Goal: Task Accomplishment & Management: Manage account settings

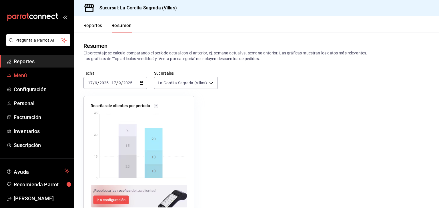
click at [19, 75] on span "Menú" at bounding box center [42, 76] width 56 height 8
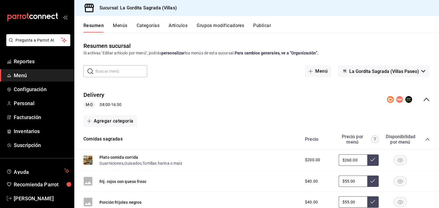
click at [427, 102] on div "Delivery M-D 08:00 - 16:00" at bounding box center [256, 100] width 364 height 27
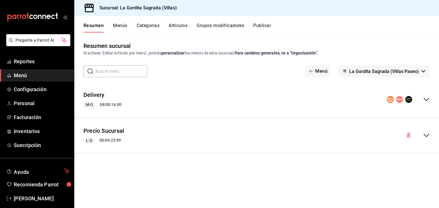
click at [425, 138] on icon "collapse-menu-row" at bounding box center [426, 135] width 7 height 7
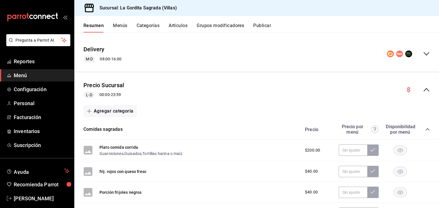
scroll to position [91, 0]
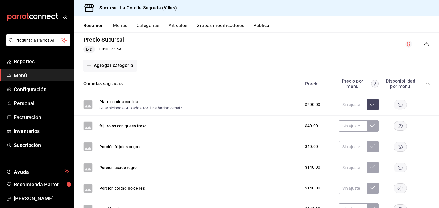
click at [354, 104] on input "text" at bounding box center [352, 104] width 29 height 11
type input "$180.00"
click at [370, 103] on icon at bounding box center [372, 104] width 5 height 3
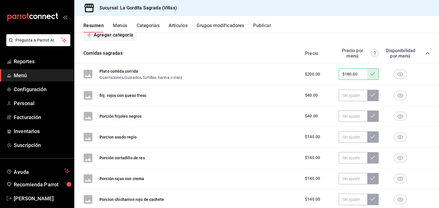
scroll to position [122, 0]
click at [425, 53] on icon "collapse-category-row" at bounding box center [427, 53] width 5 height 5
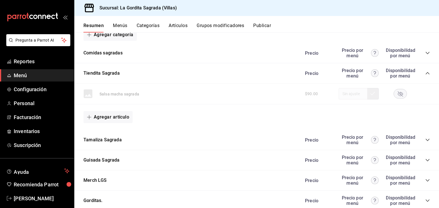
click at [425, 75] on icon "collapse-category-row" at bounding box center [427, 73] width 5 height 5
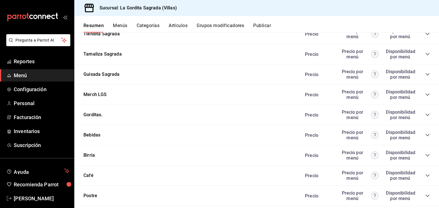
scroll to position [164, 0]
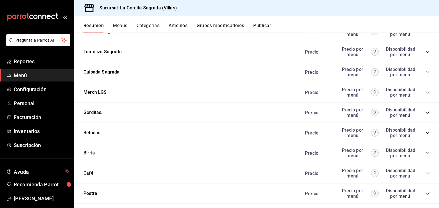
click at [425, 112] on icon "collapse-category-row" at bounding box center [427, 113] width 5 height 5
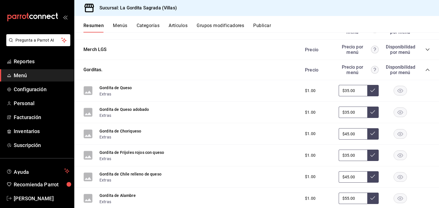
scroll to position [209, 0]
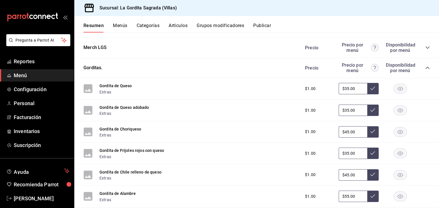
click at [353, 110] on input "$35.00" at bounding box center [352, 110] width 29 height 11
type input "$3.00"
type input "$45.00"
click at [372, 110] on button at bounding box center [372, 110] width 11 height 11
click at [352, 133] on input "$45.00" at bounding box center [352, 131] width 29 height 11
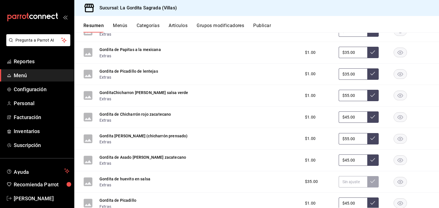
scroll to position [419, 0]
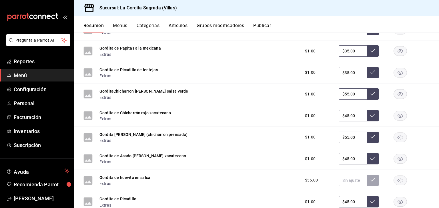
click at [351, 160] on input "$45.00" at bounding box center [352, 158] width 29 height 11
type input "$4.00"
type input "$55.00"
click at [367, 162] on button at bounding box center [372, 158] width 11 height 11
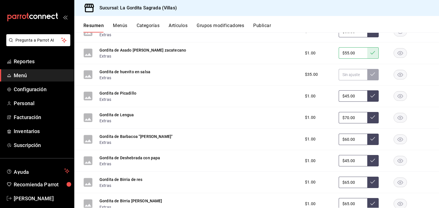
scroll to position [525, 0]
click at [351, 162] on input "$45.00" at bounding box center [352, 160] width 29 height 11
type input "$4.00"
type input "$55.00"
click at [371, 164] on button at bounding box center [372, 160] width 11 height 11
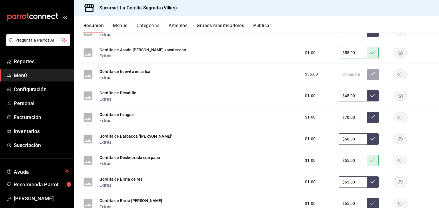
scroll to position [540, 0]
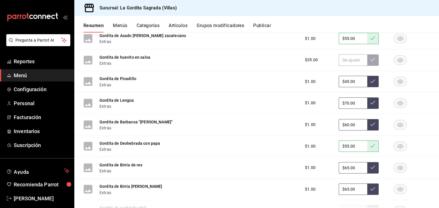
click at [393, 169] on icon "button" at bounding box center [399, 168] width 13 height 10
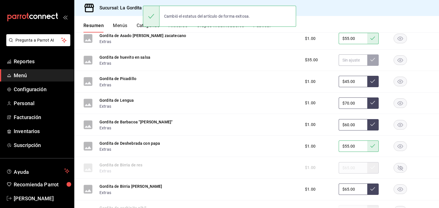
click at [397, 190] on icon "button" at bounding box center [399, 190] width 5 height 4
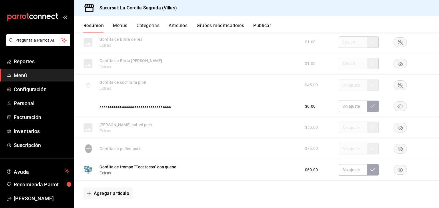
scroll to position [666, 0]
click at [399, 173] on rect "button" at bounding box center [399, 169] width 13 height 9
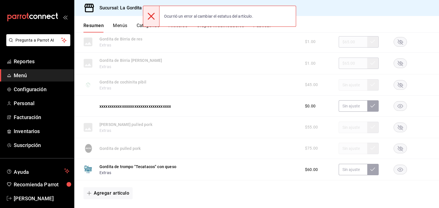
click at [394, 169] on rect "button" at bounding box center [399, 169] width 13 height 9
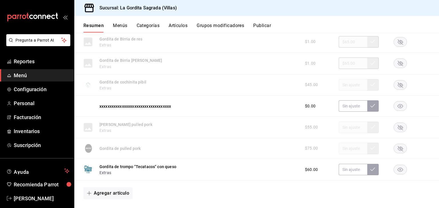
click at [394, 173] on rect "button" at bounding box center [399, 169] width 13 height 9
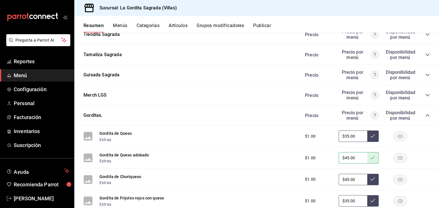
scroll to position [141, 0]
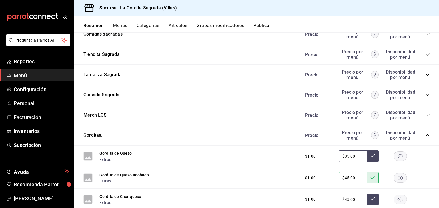
click at [425, 137] on icon "collapse-category-row" at bounding box center [427, 135] width 5 height 5
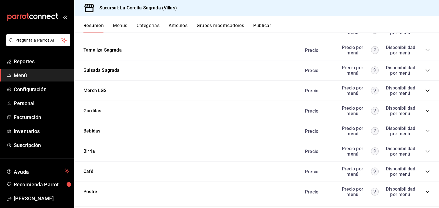
scroll to position [177, 0]
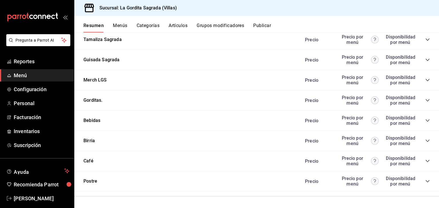
click at [422, 125] on div "Precio Precio por menú Disponibilidad por menú" at bounding box center [364, 120] width 130 height 11
click at [425, 120] on div "Bebidas Precio Precio por menú Disponibilidad por menú" at bounding box center [256, 121] width 364 height 20
click at [425, 120] on icon "collapse-category-row" at bounding box center [427, 121] width 4 height 2
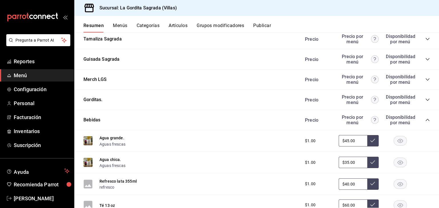
scroll to position [215, 0]
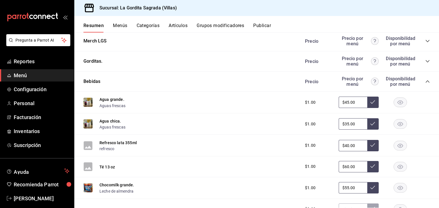
click at [354, 104] on input "$45.00" at bounding box center [352, 102] width 29 height 11
type input "$4.00"
type input "$55.00"
click at [370, 104] on icon at bounding box center [372, 102] width 5 height 5
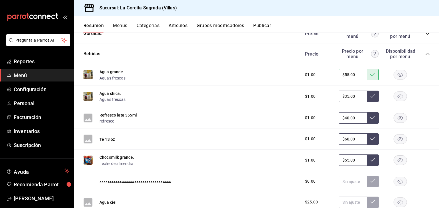
scroll to position [243, 0]
click at [398, 142] on rect "button" at bounding box center [399, 138] width 13 height 9
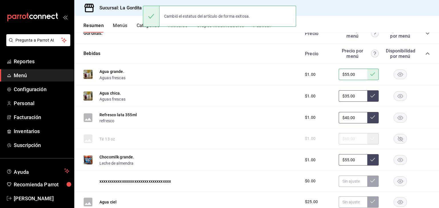
scroll to position [290, 0]
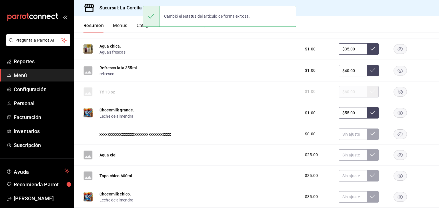
drag, startPoint x: 351, startPoint y: 115, endPoint x: 326, endPoint y: 114, distance: 25.7
click at [326, 114] on div "$1.00 $55.00" at bounding box center [364, 112] width 130 height 11
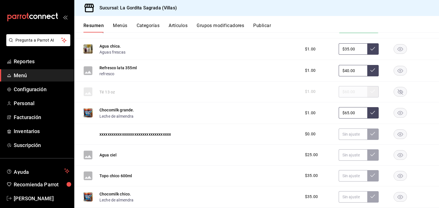
type input "$65.00"
click at [370, 112] on icon at bounding box center [372, 113] width 5 height 5
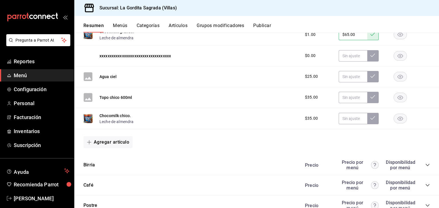
scroll to position [361, 0]
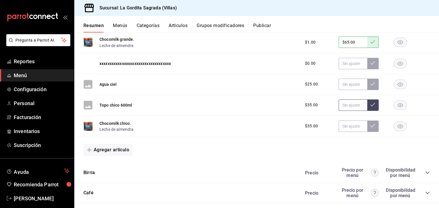
click at [343, 105] on input "text" at bounding box center [352, 105] width 29 height 11
type input "$40.00"
click at [370, 105] on icon at bounding box center [372, 105] width 5 height 5
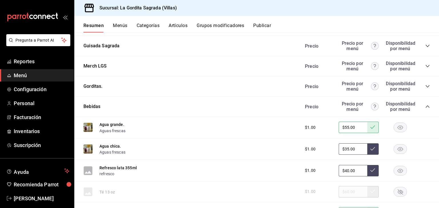
scroll to position [190, 0]
click at [425, 107] on icon "collapse-category-row" at bounding box center [427, 107] width 5 height 5
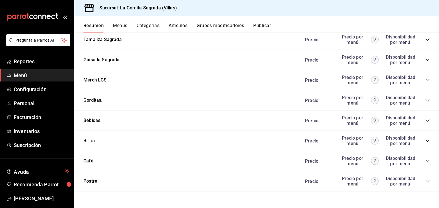
scroll to position [177, 0]
click at [425, 139] on icon "collapse-category-row" at bounding box center [427, 141] width 5 height 5
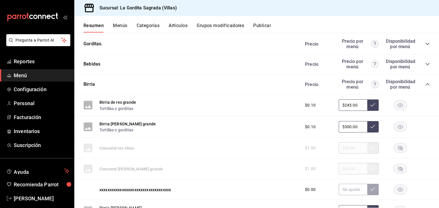
scroll to position [236, 0]
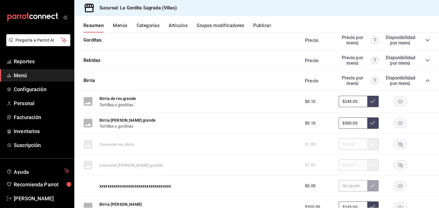
drag, startPoint x: 357, startPoint y: 100, endPoint x: 308, endPoint y: 93, distance: 50.3
click at [308, 93] on div "Birria de res grande Tortillas o gorditas $0.10 $245.00" at bounding box center [256, 102] width 364 height 22
type input "$300.00"
click at [367, 105] on button at bounding box center [372, 101] width 11 height 11
click at [370, 122] on icon at bounding box center [372, 123] width 5 height 5
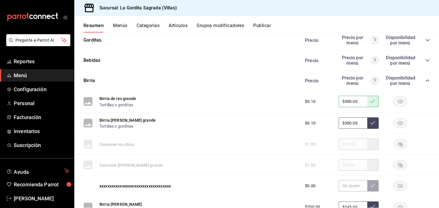
click at [370, 122] on icon at bounding box center [372, 123] width 5 height 5
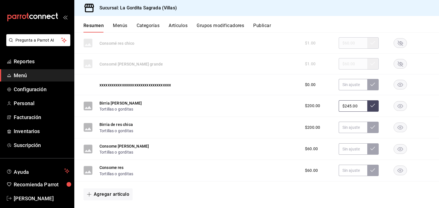
scroll to position [338, 0]
click at [350, 126] on input "text" at bounding box center [352, 127] width 29 height 11
type input "$245.00"
click at [371, 128] on button at bounding box center [372, 127] width 11 height 11
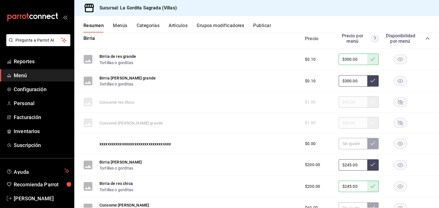
scroll to position [217, 0]
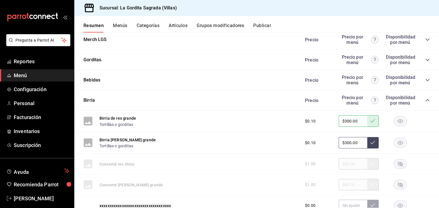
click at [425, 101] on icon "collapse-category-row" at bounding box center [427, 100] width 5 height 5
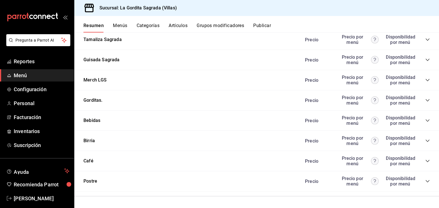
scroll to position [177, 0]
click at [425, 162] on icon "collapse-category-row" at bounding box center [427, 161] width 5 height 5
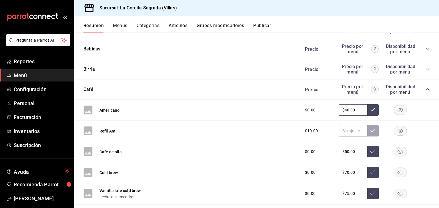
scroll to position [266, 0]
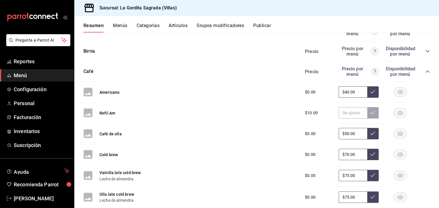
click at [349, 93] on input "$40.00" at bounding box center [352, 92] width 29 height 11
type input "$45.00"
click at [367, 95] on button at bounding box center [372, 92] width 11 height 11
click at [353, 134] on input "$50.00" at bounding box center [352, 133] width 29 height 11
type input "$55.00"
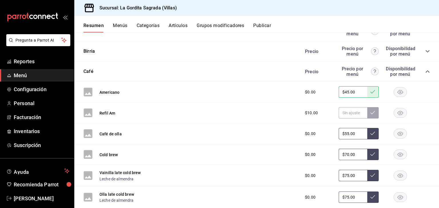
click at [370, 134] on icon at bounding box center [372, 133] width 5 height 5
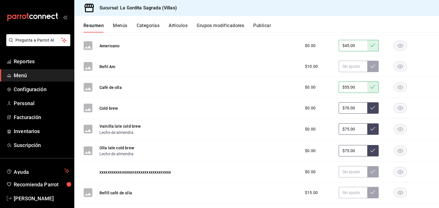
scroll to position [314, 0]
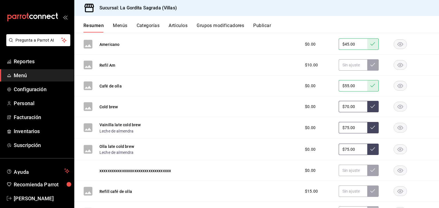
click at [351, 110] on input "$70.00" at bounding box center [352, 106] width 29 height 11
type input "$75.00"
click at [367, 106] on button at bounding box center [372, 106] width 11 height 11
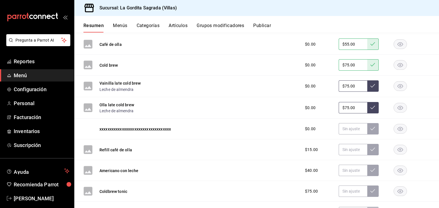
scroll to position [392, 0]
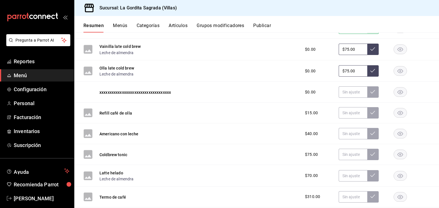
click at [397, 135] on icon "button" at bounding box center [399, 134] width 5 height 4
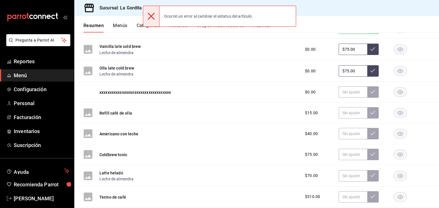
scroll to position [411, 0]
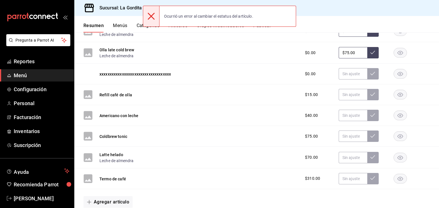
click at [399, 134] on rect "button" at bounding box center [399, 136] width 13 height 9
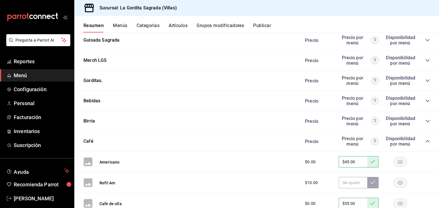
scroll to position [195, 0]
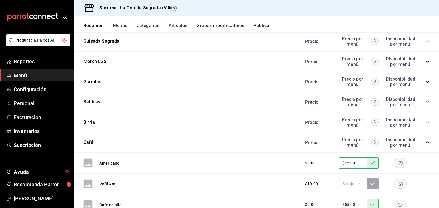
click at [425, 144] on icon "collapse-category-row" at bounding box center [427, 142] width 5 height 5
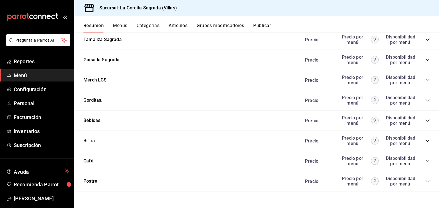
scroll to position [177, 0]
click at [425, 181] on icon "collapse-category-row" at bounding box center [427, 181] width 4 height 2
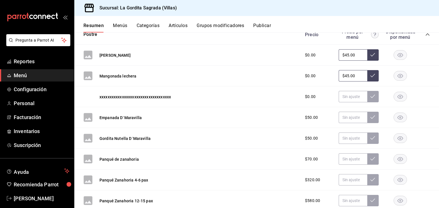
scroll to position [323, 0]
click at [395, 55] on rect "button" at bounding box center [399, 55] width 13 height 9
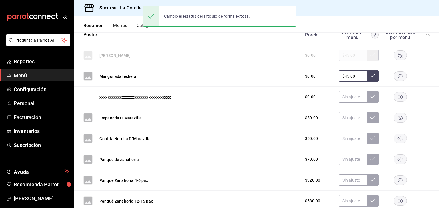
click at [398, 76] on rect "button" at bounding box center [399, 76] width 13 height 9
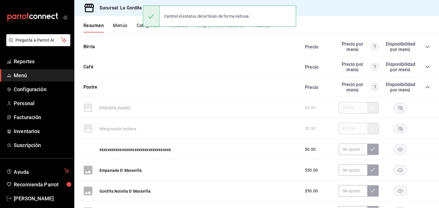
click at [419, 84] on div "Precio Precio por menú Disponibilidad por menú" at bounding box center [364, 87] width 130 height 11
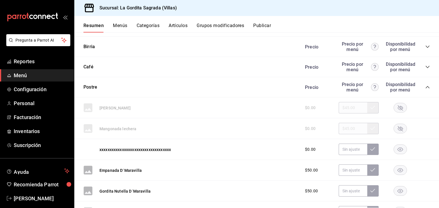
click at [425, 89] on icon "collapse-category-row" at bounding box center [427, 87] width 4 height 2
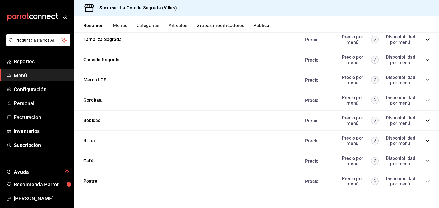
scroll to position [177, 0]
click at [252, 24] on div "Resumen Menús Categorías Artículos Grupos modificadores Publicar" at bounding box center [260, 28] width 355 height 10
click at [256, 25] on button "Publicar" at bounding box center [262, 28] width 18 height 10
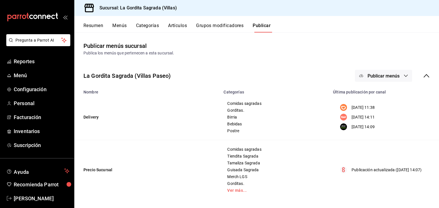
scroll to position [1, 0]
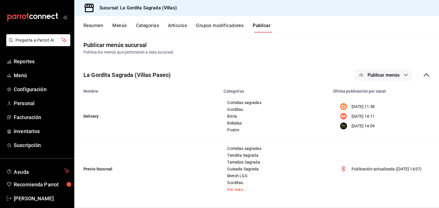
click at [95, 27] on button "Resumen" at bounding box center [93, 28] width 20 height 10
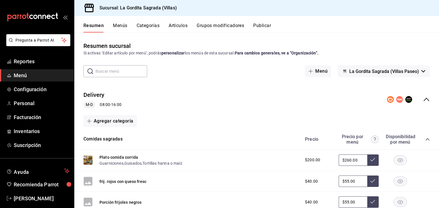
scroll to position [34, 0]
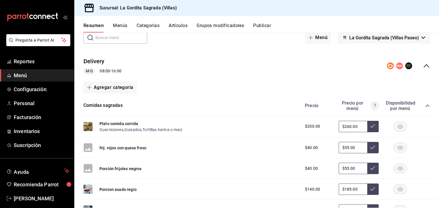
drag, startPoint x: 359, startPoint y: 128, endPoint x: 308, endPoint y: 121, distance: 52.1
click at [308, 121] on div "$200.00 $260.00" at bounding box center [364, 126] width 130 height 11
type input "$199.00"
click at [371, 128] on button at bounding box center [372, 126] width 11 height 11
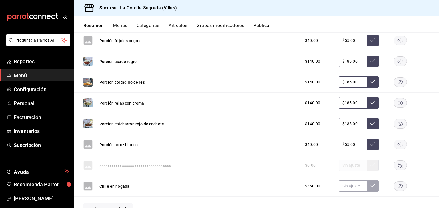
scroll to position [215, 0]
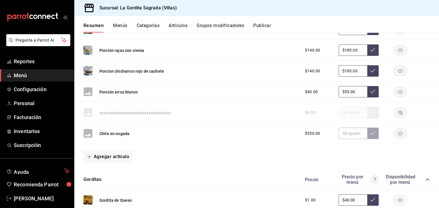
click at [400, 130] on rect "button" at bounding box center [399, 133] width 13 height 9
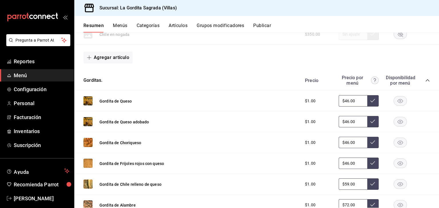
scroll to position [329, 0]
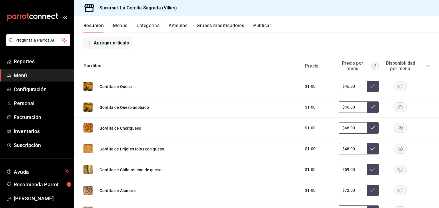
click at [351, 107] on input "$46.00" at bounding box center [352, 107] width 29 height 11
type input "$4.00"
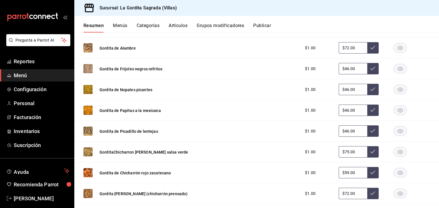
scroll to position [472, 0]
click at [351, 150] on input "$75.00" at bounding box center [352, 151] width 29 height 11
type input "$46.00"
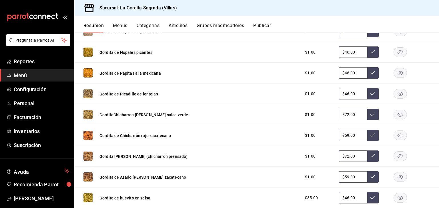
scroll to position [509, 0]
type input "$75.00"
drag, startPoint x: 345, startPoint y: 176, endPoint x: 326, endPoint y: 176, distance: 19.1
click at [326, 176] on div "$1.00 $59.00" at bounding box center [364, 176] width 130 height 11
type input "$59.00"
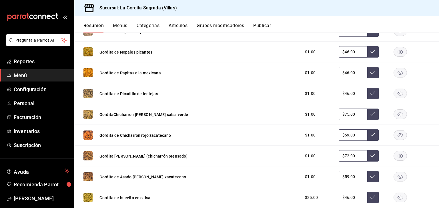
drag, startPoint x: 352, startPoint y: 114, endPoint x: 312, endPoint y: 113, distance: 40.6
click at [312, 113] on div "$1.00 $75.00" at bounding box center [364, 114] width 130 height 11
type input "$72.00"
click at [367, 116] on button at bounding box center [372, 114] width 11 height 11
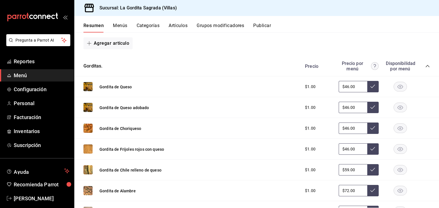
scroll to position [328, 0]
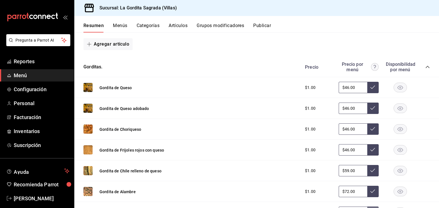
drag, startPoint x: 352, startPoint y: 108, endPoint x: 298, endPoint y: 105, distance: 54.4
click at [299, 105] on div "$1.00 $46.00" at bounding box center [364, 108] width 130 height 11
type input "$59.00"
click at [370, 109] on icon at bounding box center [372, 108] width 5 height 5
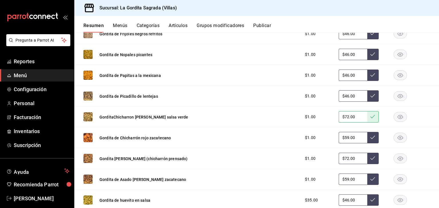
scroll to position [510, 0]
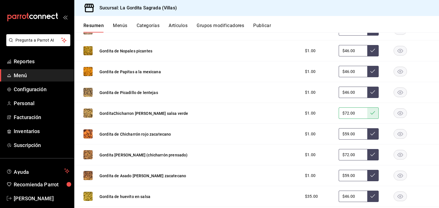
click at [346, 173] on input "$59.00" at bounding box center [352, 175] width 29 height 11
type input "$5.00"
type input "$72.00"
click at [370, 175] on icon at bounding box center [372, 175] width 5 height 3
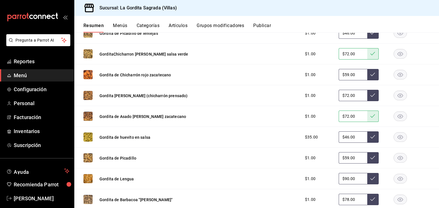
scroll to position [582, 0]
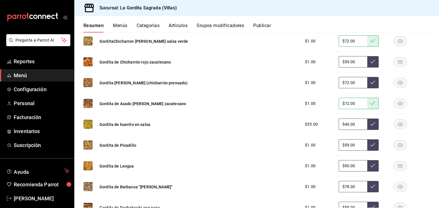
click at [349, 188] on input "$78.00" at bounding box center [352, 186] width 29 height 11
type input "$79.00"
click at [367, 187] on button at bounding box center [372, 186] width 11 height 11
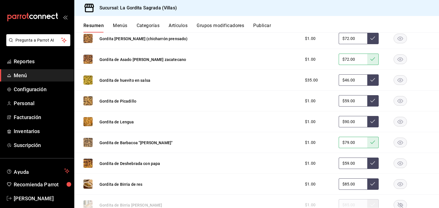
scroll to position [627, 0]
click at [394, 183] on rect "button" at bounding box center [399, 184] width 13 height 9
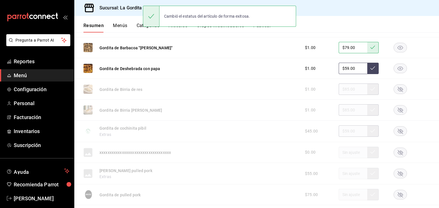
scroll to position [766, 0]
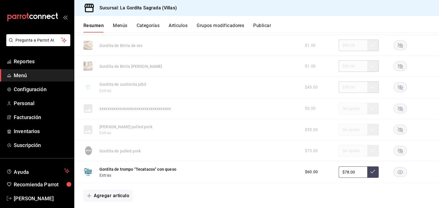
click at [399, 170] on rect "button" at bounding box center [399, 172] width 13 height 9
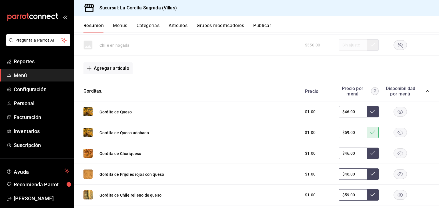
scroll to position [303, 0]
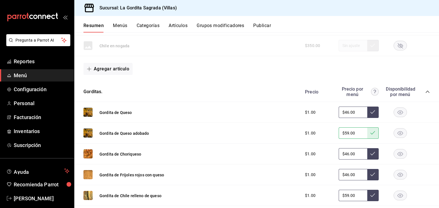
click at [425, 93] on icon "collapse-category-row" at bounding box center [427, 92] width 5 height 5
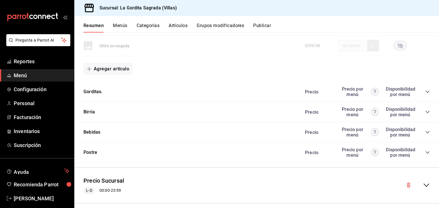
click at [425, 112] on icon "collapse-category-row" at bounding box center [427, 112] width 5 height 5
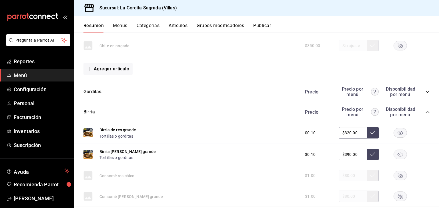
click at [348, 132] on input "$320.00" at bounding box center [352, 132] width 29 height 11
type input "$390.00"
click at [372, 133] on button at bounding box center [372, 132] width 11 height 11
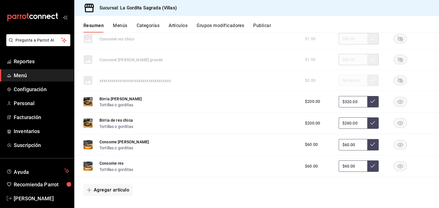
scroll to position [441, 0]
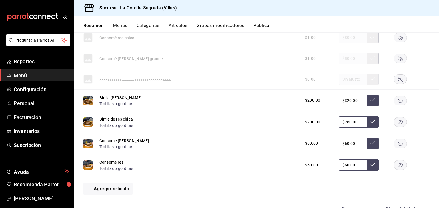
drag, startPoint x: 353, startPoint y: 122, endPoint x: 320, endPoint y: 121, distance: 33.7
click at [320, 121] on div "$200.00 $260.00" at bounding box center [364, 121] width 130 height 11
type input "$320.00"
click at [370, 120] on icon at bounding box center [372, 122] width 5 height 5
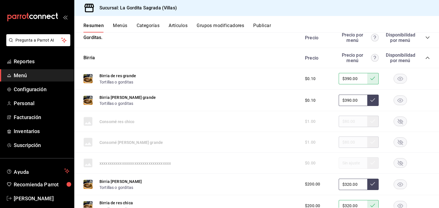
scroll to position [356, 0]
click at [425, 57] on icon "collapse-category-row" at bounding box center [427, 58] width 5 height 5
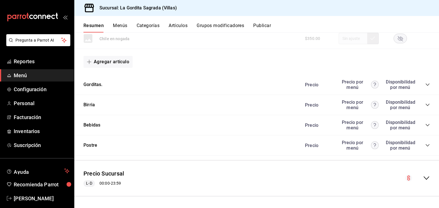
scroll to position [310, 0]
click at [425, 124] on icon "collapse-category-row" at bounding box center [427, 125] width 5 height 5
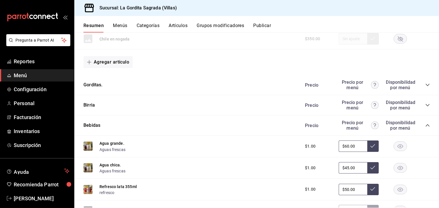
click at [347, 146] on input "$60.00" at bounding box center [352, 146] width 29 height 11
type input "$6.00"
type input "$70.00"
click at [370, 146] on icon at bounding box center [372, 145] width 5 height 3
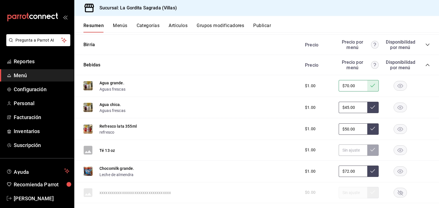
scroll to position [370, 0]
click at [393, 149] on rect "button" at bounding box center [399, 150] width 13 height 9
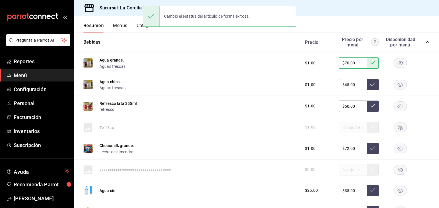
scroll to position [393, 0]
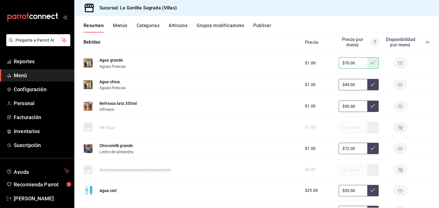
drag, startPoint x: 348, startPoint y: 149, endPoint x: 328, endPoint y: 147, distance: 20.4
click at [328, 147] on div "$1.00 $72.00" at bounding box center [364, 148] width 130 height 11
type input "$5.00"
type input "$85.00"
click at [371, 147] on button at bounding box center [372, 148] width 11 height 11
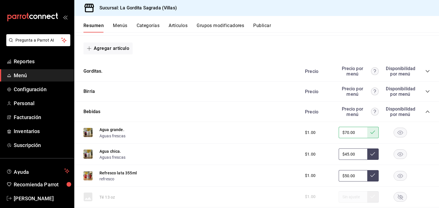
scroll to position [323, 0]
click at [425, 113] on icon "collapse-category-row" at bounding box center [427, 112] width 5 height 5
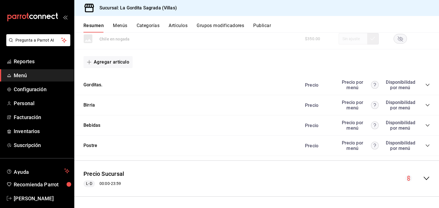
scroll to position [310, 0]
click at [420, 144] on div "Precio Precio por menú Disponibilidad por menú" at bounding box center [364, 145] width 130 height 11
click at [425, 145] on icon "collapse-category-row" at bounding box center [427, 146] width 5 height 5
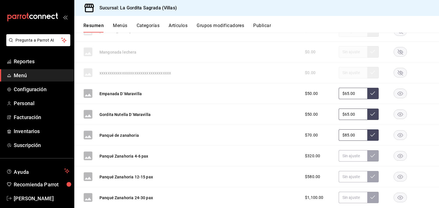
scroll to position [466, 0]
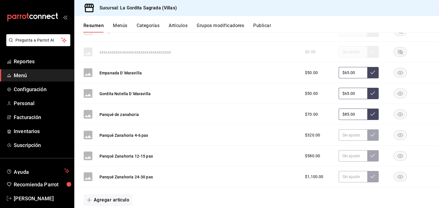
click at [396, 136] on rect "button" at bounding box center [399, 135] width 13 height 9
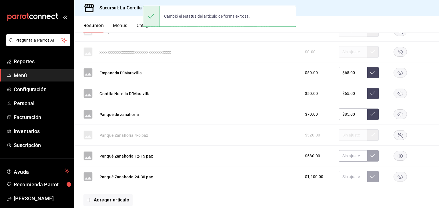
click at [394, 153] on rect "button" at bounding box center [399, 156] width 13 height 9
click at [397, 175] on icon "button" at bounding box center [399, 177] width 5 height 4
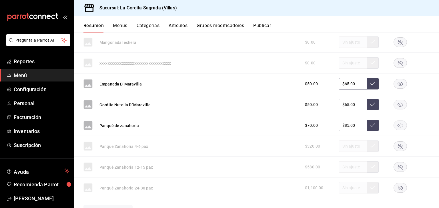
scroll to position [455, 0]
drag, startPoint x: 346, startPoint y: 125, endPoint x: 329, endPoint y: 124, distance: 17.8
click at [329, 124] on div "$70.00 $85.00" at bounding box center [364, 125] width 130 height 11
type input "$8.00"
type input "$90.00"
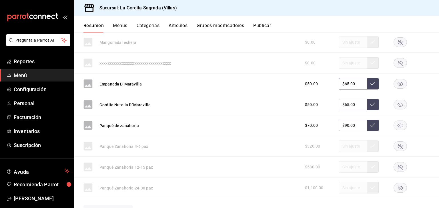
click at [370, 124] on icon at bounding box center [372, 125] width 5 height 5
click at [105, 89] on div "Empanada D´Maravilla $50.00 $65.00" at bounding box center [256, 84] width 364 height 21
click at [118, 83] on button "Empanada D´Maravilla" at bounding box center [120, 84] width 42 height 6
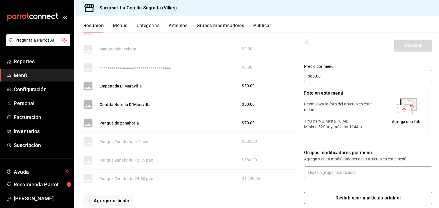
scroll to position [96, 0]
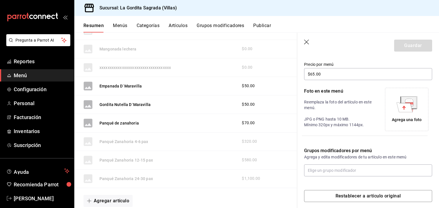
click at [400, 109] on icon at bounding box center [404, 108] width 16 height 10
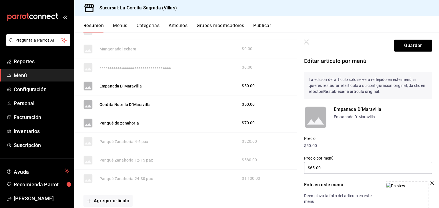
scroll to position [0, 0]
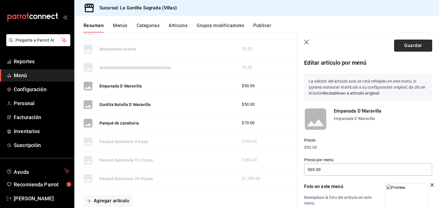
click at [413, 50] on button "Guardar" at bounding box center [413, 46] width 38 height 12
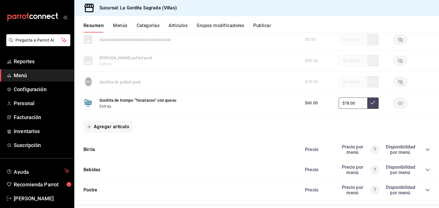
scroll to position [878, 0]
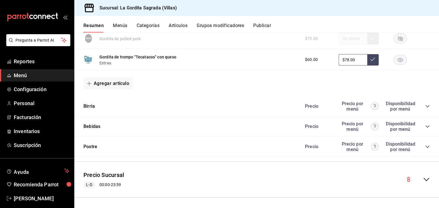
click at [425, 147] on icon "collapse-category-row" at bounding box center [427, 147] width 5 height 5
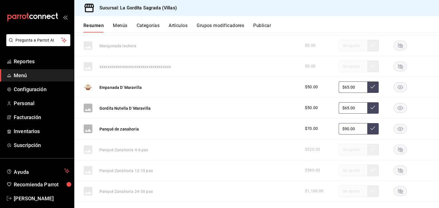
scroll to position [1023, 0]
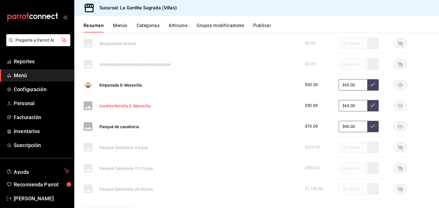
click at [109, 107] on button "Gordita Nutella D´Maravilla" at bounding box center [124, 106] width 51 height 6
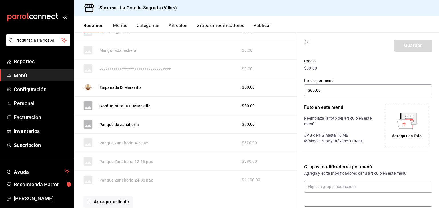
scroll to position [80, 0]
click at [416, 117] on div "Agrega una foto" at bounding box center [406, 125] width 41 height 41
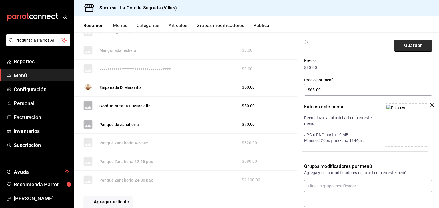
click at [402, 45] on button "Guardar" at bounding box center [413, 46] width 38 height 12
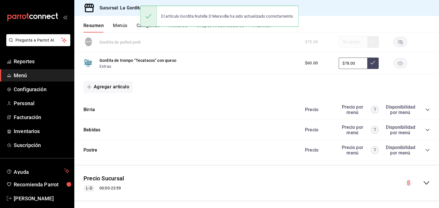
scroll to position [878, 0]
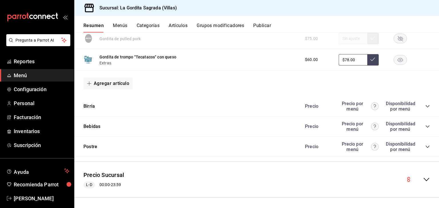
click at [425, 145] on icon "collapse-category-row" at bounding box center [427, 147] width 5 height 5
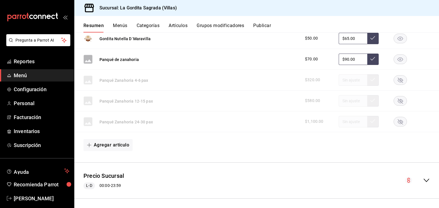
scroll to position [1082, 0]
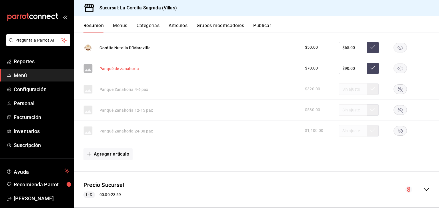
click at [104, 69] on button "Panqué de zanahoria" at bounding box center [118, 69] width 39 height 6
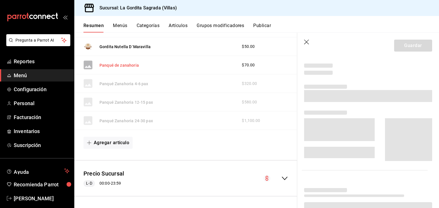
scroll to position [975, 0]
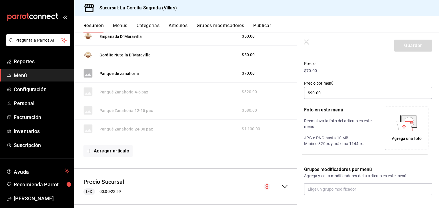
click at [396, 125] on icon at bounding box center [406, 123] width 21 height 16
click at [402, 128] on icon at bounding box center [403, 126] width 3 height 4
click at [388, 116] on div "Agrega una foto" at bounding box center [406, 128] width 41 height 41
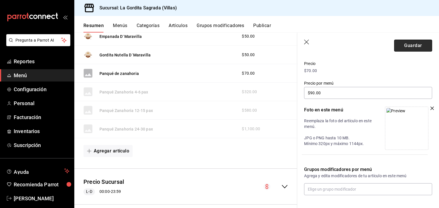
click at [402, 45] on button "Guardar" at bounding box center [413, 46] width 38 height 12
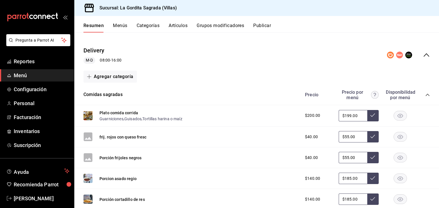
scroll to position [45, 0]
click at [184, 26] on button "Artículos" at bounding box center [177, 28] width 19 height 10
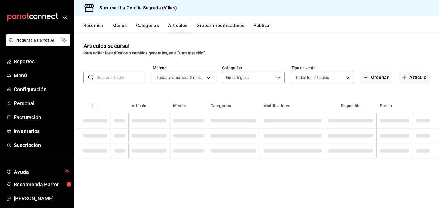
type input "bbe42d3c-8324-4f0e-ba0b-1a15c761f4b6"
type input "07869c6b-0dfb-4811-95b8-7b427bfb9918,efe8f94d-3af1-4836-a485-20f15f92bc71,b7791…"
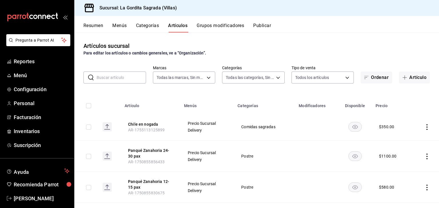
click at [129, 78] on input "text" at bounding box center [121, 77] width 49 height 11
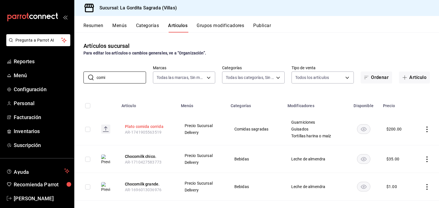
type input "comi"
click at [156, 126] on button "Plato comida corrida" at bounding box center [148, 127] width 46 height 6
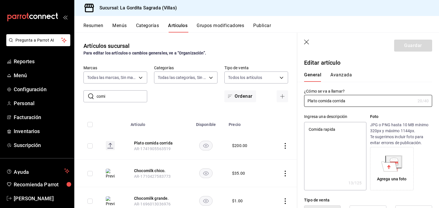
type textarea "x"
type input "$200.00"
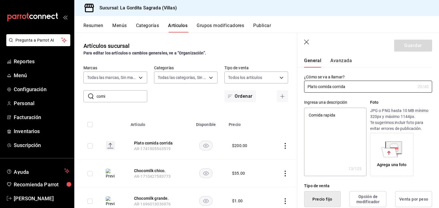
scroll to position [13, 0]
type textarea "x"
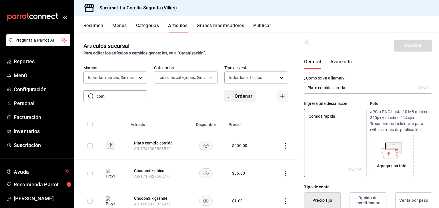
drag, startPoint x: 339, startPoint y: 138, endPoint x: 222, endPoint y: 97, distance: 124.8
click at [222, 97] on main "Artículos sucursal Para editar los artículos o cambios generales, ve a “Organiz…" at bounding box center [256, 121] width 364 height 176
type textarea "I"
type textarea "x"
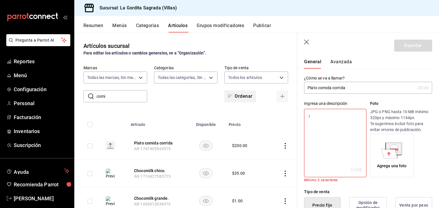
type textarea "In"
type textarea "x"
type textarea "Inc"
type textarea "x"
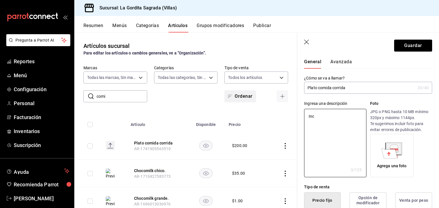
type textarea "Incl"
type textarea "x"
type textarea "Inclu"
type textarea "x"
type textarea "Incluy"
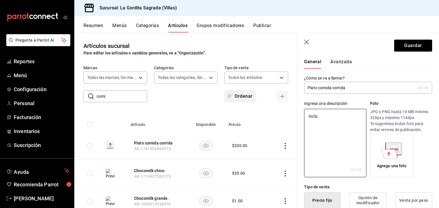
type textarea "x"
type textarea "Incluye"
type textarea "x"
type textarea "Incluye"
type textarea "x"
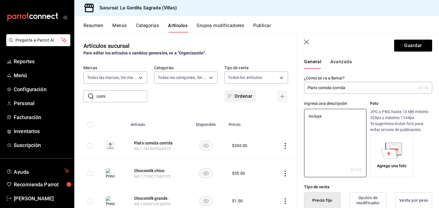
type textarea "Incluye 1"
type textarea "x"
type textarea "Incluye 1"
type textarea "x"
type textarea "Incluye 1 g"
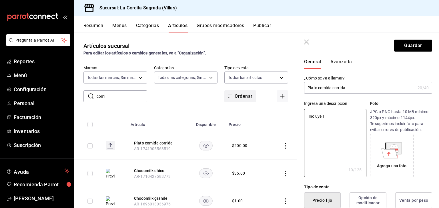
type textarea "x"
type textarea "Incluye 1 gu"
type textarea "x"
type textarea "Incluye 1 gui"
type textarea "x"
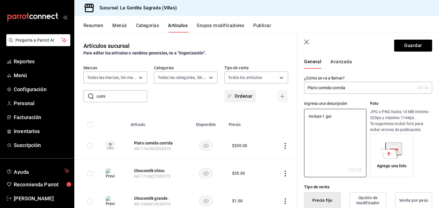
type textarea "Incluye 1 guis"
type textarea "x"
type textarea "Incluye 1 guiso"
type textarea "x"
type textarea "Incluye 1 guiso"
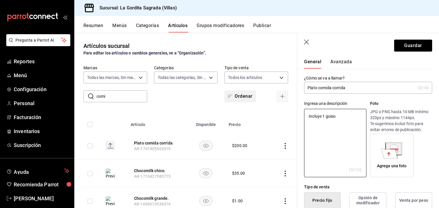
type textarea "x"
type textarea "Incluye 1 guiso a"
type textarea "x"
type textarea "Incluye 1 guiso a"
type textarea "x"
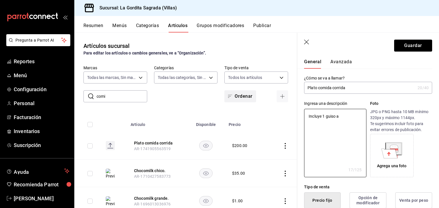
type textarea "Incluye 1 guiso a e"
type textarea "x"
type textarea "Incluye 1 guiso a el"
type textarea "x"
type textarea "Incluye 1 guiso a ele"
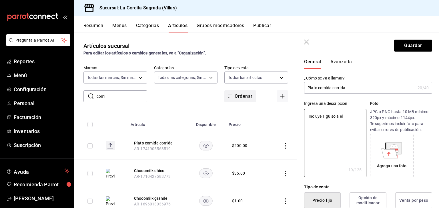
type textarea "x"
type textarea "Incluye 1 guiso a eleg"
type textarea "x"
type textarea "Incluye 1 guiso a elegi"
type textarea "x"
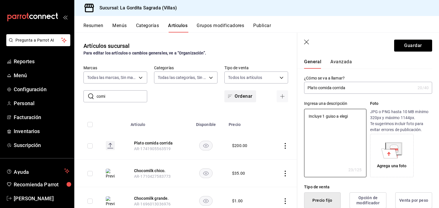
type textarea "Incluye 1 guiso a elegir"
type textarea "x"
type textarea "Incluye 1 guiso a elegir,"
type textarea "x"
type textarea "Incluye 1 guiso a elegir,"
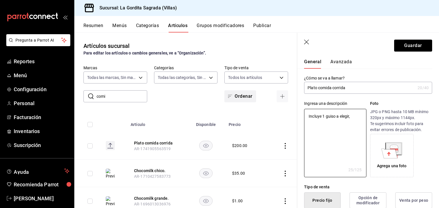
type textarea "x"
type textarea "Incluye 1 guiso a elegir, a"
type textarea "x"
type textarea "Incluye 1 guiso a elegir, ar"
type textarea "x"
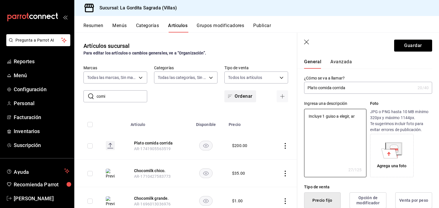
type textarea "Incluye 1 guiso a elegir, arr"
type textarea "x"
type textarea "Incluye 1 guiso a elegir, arro"
type textarea "x"
type textarea "Incluye 1 guiso a elegir, arroz"
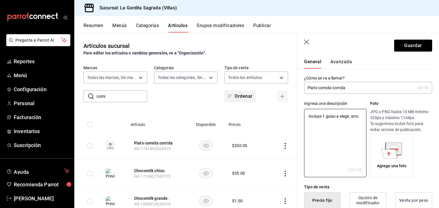
type textarea "x"
type textarea "Incluye 1 guiso a elegir, arroz"
type textarea "x"
type textarea "Incluye 1 guiso a elegir, arroz b"
type textarea "x"
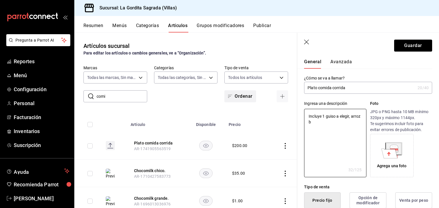
type textarea "Incluye 1 guiso a elegir, arroz bl"
type textarea "x"
type textarea "Incluye 1 guiso a elegir, arroz bla"
type textarea "x"
type textarea "Incluye 1 guiso a elegir, arroz blan"
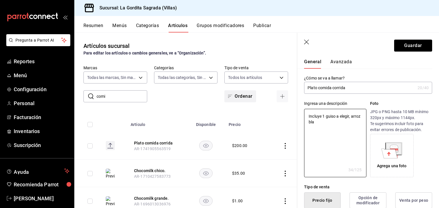
type textarea "x"
type textarea "Incluye 1 guiso a elegir, arroz blanc"
type textarea "x"
type textarea "Incluye 1 guiso a elegir, arroz blanco"
type textarea "x"
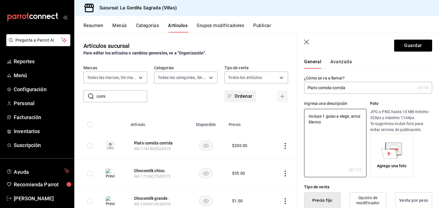
type textarea "Incluye 1 guiso a elegir, arroz blanco"
type textarea "x"
type textarea "Incluye 1 guiso a elegir, arroz blanco y"
type textarea "x"
type textarea "Incluye 1 guiso a elegir, arroz blanco y"
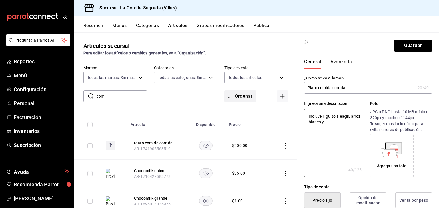
type textarea "x"
type textarea "Incluye 1 guiso a elegir, arroz blanco y f"
type textarea "x"
type textarea "Incluye 1 guiso a elegir, arroz blanco y fr"
type textarea "x"
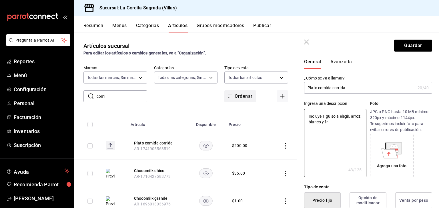
type textarea "Incluye 1 guiso a elegir, arroz blanco y fri"
type textarea "x"
type textarea "Incluye 1 guiso a elegir, arroz blanco y frij"
type textarea "x"
type textarea "Incluye 1 guiso a elegir, arroz blanco y frijo"
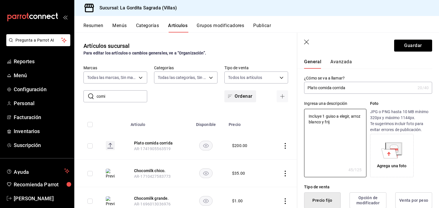
type textarea "x"
type textarea "Incluye 1 guiso a elegir, arroz blanco y frijol"
type textarea "x"
type textarea "Incluye 1 guiso a elegir, arroz blanco y frijoli"
type textarea "x"
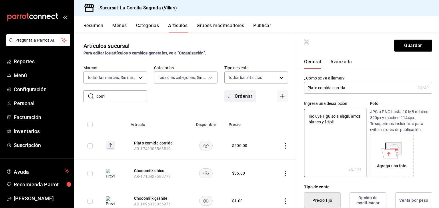
type textarea "Incluye 1 guiso a elegir, arroz blanco y frijolit"
type textarea "x"
type textarea "Incluye 1 guiso a elegir, arroz blanco y frijolito"
type textarea "x"
type textarea "Incluye 1 guiso a elegir, arroz blanco y frijolitos"
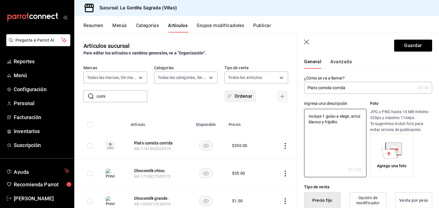
type textarea "x"
type textarea "Incluye 1 guiso a elegir, arroz blanco y frijolitos"
type textarea "x"
type textarea "Incluye 1 guiso a elegir, arroz blanco y frijolitos co"
type textarea "x"
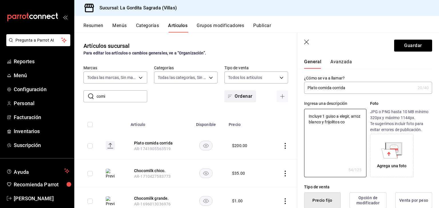
type textarea "Incluye 1 guiso a elegir, arroz blanco y frijolitos con"
type textarea "x"
type textarea "Incluye 1 guiso a elegir, arroz blanco y frijolitos con"
type textarea "x"
type textarea "Incluye 1 guiso a elegir, arroz blanco y frijolitos con q"
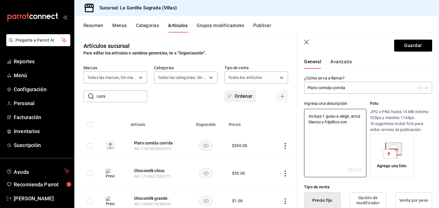
type textarea "x"
type textarea "Incluye 1 guiso a elegir, arroz blanco y frijolitos con qu"
type textarea "x"
type textarea "Incluye 1 guiso a elegir, arroz blanco y frijolitos con que"
type textarea "x"
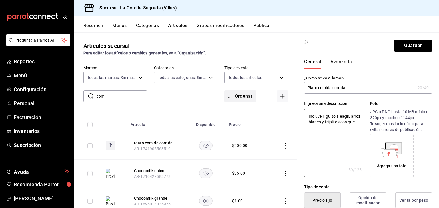
type textarea "Incluye 1 guiso a elegir, arroz blanco y frijolitos con ques"
type textarea "x"
type textarea "Incluye 1 guiso a elegir, arroz blanco y frijolitos con queso"
type textarea "x"
type textarea "Incluye 1 guiso a elegir, arroz blanco y frijolitos con queso"
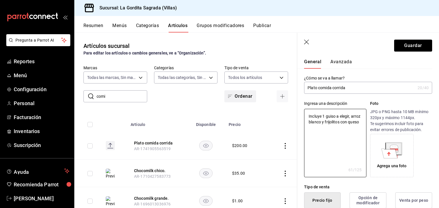
type textarea "x"
type textarea "Incluye 1 guiso a elegir, arroz blanco y frijolitos con queso f"
type textarea "x"
type textarea "Incluye 1 guiso a elegir, arroz blanco y frijolitos con queso fr"
type textarea "x"
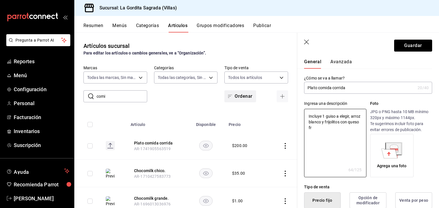
type textarea "Incluye 1 guiso a elegir, arroz blanco y frijolitos con queso fre"
type textarea "x"
type textarea "Incluye 1 guiso a elegir, arroz blanco y frijolitos con queso fres"
type textarea "x"
type textarea "Incluye 1 guiso a elegir, arroz blanco y frijolitos con queso fresc"
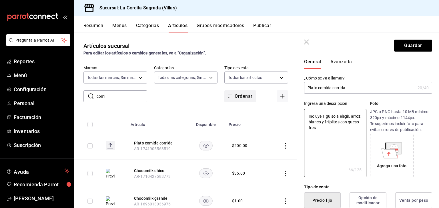
type textarea "x"
type textarea "Incluye 1 guiso a elegir, arroz blanco y frijolitos con queso fresco"
type textarea "x"
type textarea "Incluye 1 guiso a elegir, arroz blanco y frijolitos con queso fresco"
click at [413, 47] on button "Guardar" at bounding box center [413, 46] width 38 height 12
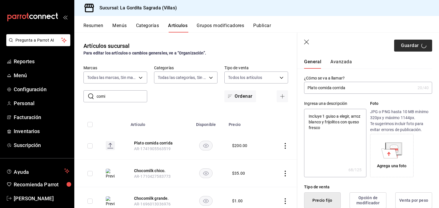
type textarea "x"
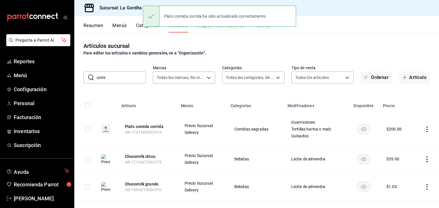
click at [263, 28] on div "Plato comida corrida ha sido actualizado correctamente." at bounding box center [219, 16] width 153 height 25
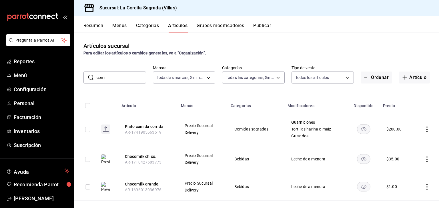
click at [261, 29] on button "Publicar" at bounding box center [262, 28] width 18 height 10
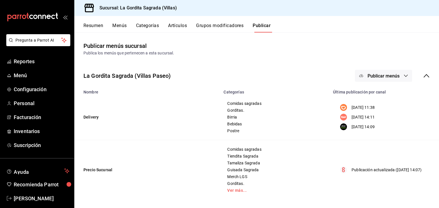
click at [367, 75] on span "Publicar menús" at bounding box center [383, 75] width 32 height 5
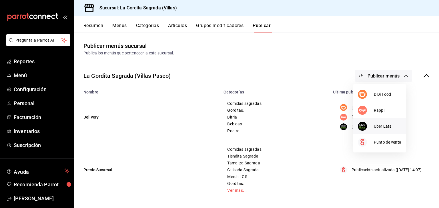
click at [381, 122] on li "Uber Eats" at bounding box center [379, 126] width 53 height 16
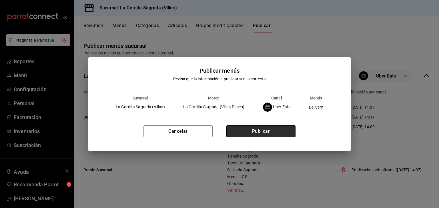
click at [242, 133] on button "Publicar" at bounding box center [260, 132] width 69 height 12
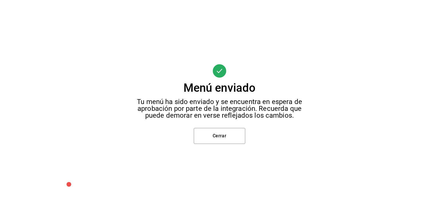
click at [209, 126] on div "Menú enviado Tu menú ha sido enviado y se encuentra en espera de aprobación por…" at bounding box center [219, 104] width 439 height 208
click at [205, 134] on button "Cerrar" at bounding box center [219, 136] width 51 height 16
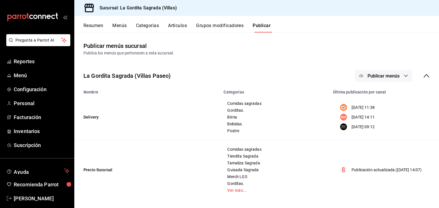
click at [367, 75] on span "Publicar menús" at bounding box center [383, 75] width 32 height 5
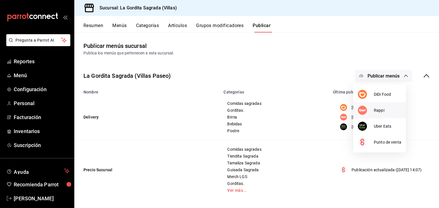
click at [374, 113] on span "Rappi" at bounding box center [386, 111] width 27 height 6
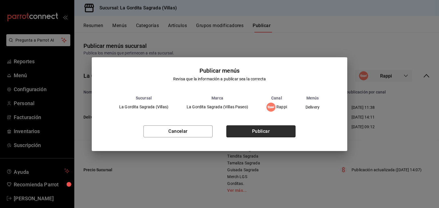
click at [261, 130] on button "Publicar" at bounding box center [260, 132] width 69 height 12
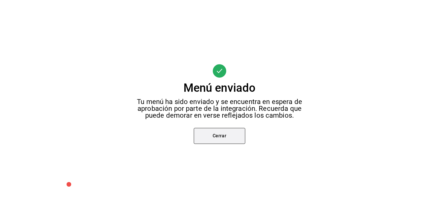
click at [230, 130] on button "Cerrar" at bounding box center [219, 136] width 51 height 16
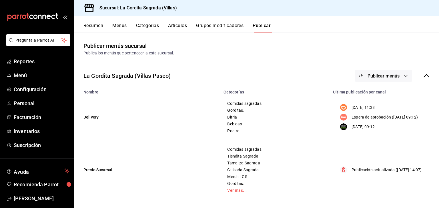
click at [380, 79] on button "Publicar menús" at bounding box center [383, 76] width 57 height 12
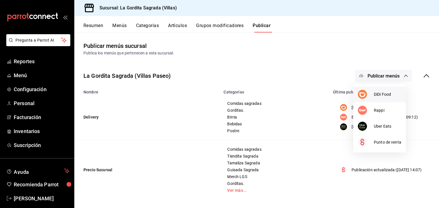
click at [369, 98] on div at bounding box center [365, 94] width 16 height 9
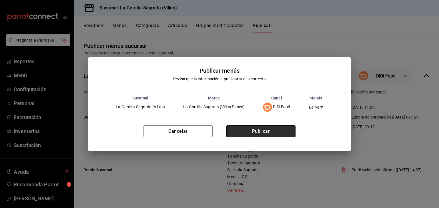
click at [274, 134] on button "Publicar" at bounding box center [260, 132] width 69 height 12
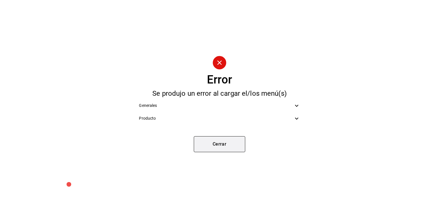
click at [210, 139] on button "Cerrar" at bounding box center [219, 144] width 51 height 16
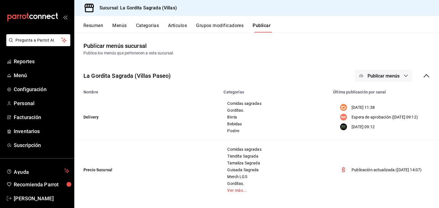
click at [90, 29] on button "Resumen" at bounding box center [93, 28] width 20 height 10
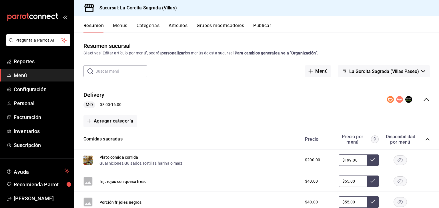
click at [387, 100] on rect "collapse-menu-row" at bounding box center [390, 99] width 7 height 7
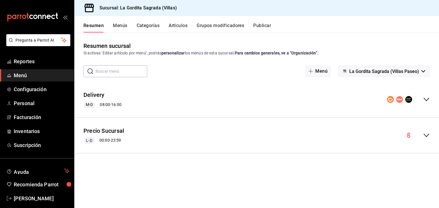
click at [273, 26] on div "Resumen Menús Categorías Artículos Grupos modificadores Publicar" at bounding box center [260, 28] width 355 height 10
click at [266, 25] on button "Publicar" at bounding box center [262, 28] width 18 height 10
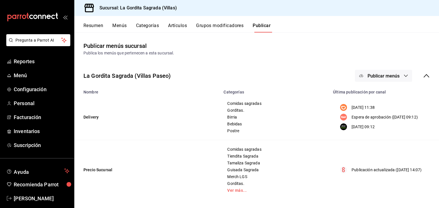
click at [372, 73] on span "Publicar menús" at bounding box center [383, 75] width 32 height 5
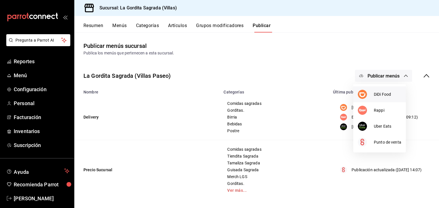
click at [360, 96] on img at bounding box center [361, 94] width 9 height 9
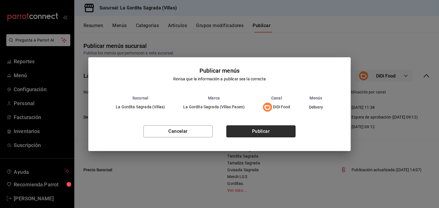
click at [266, 134] on button "Publicar" at bounding box center [260, 132] width 69 height 12
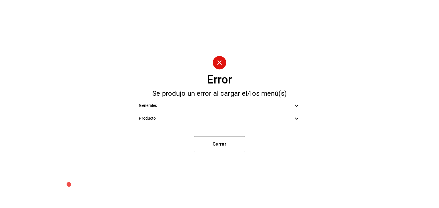
click at [285, 112] on div "Generales" at bounding box center [219, 105] width 170 height 13
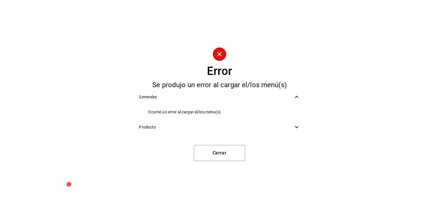
click at [233, 123] on div "Producto" at bounding box center [219, 127] width 170 height 13
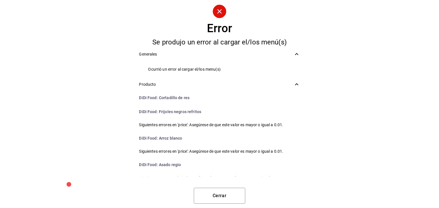
scroll to position [103, 0]
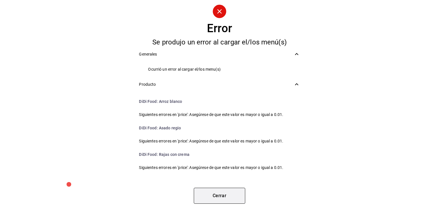
click at [219, 199] on button "Cerrar" at bounding box center [219, 196] width 51 height 16
